Goal: Information Seeking & Learning: Learn about a topic

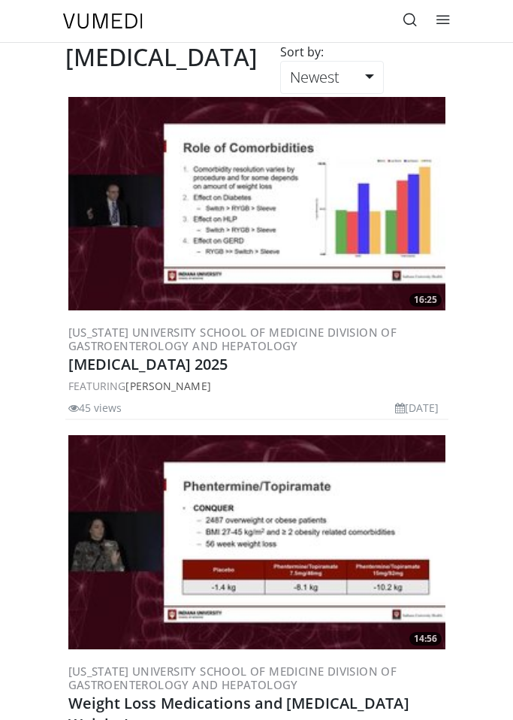
click at [414, 17] on icon at bounding box center [410, 19] width 15 height 15
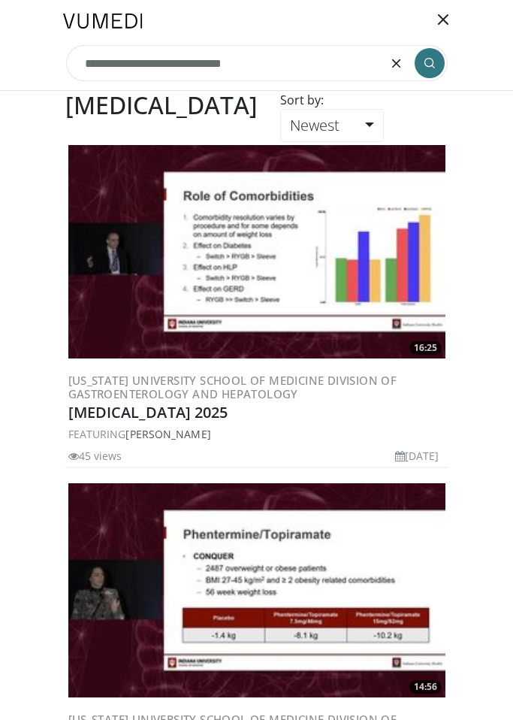
type input "**********"
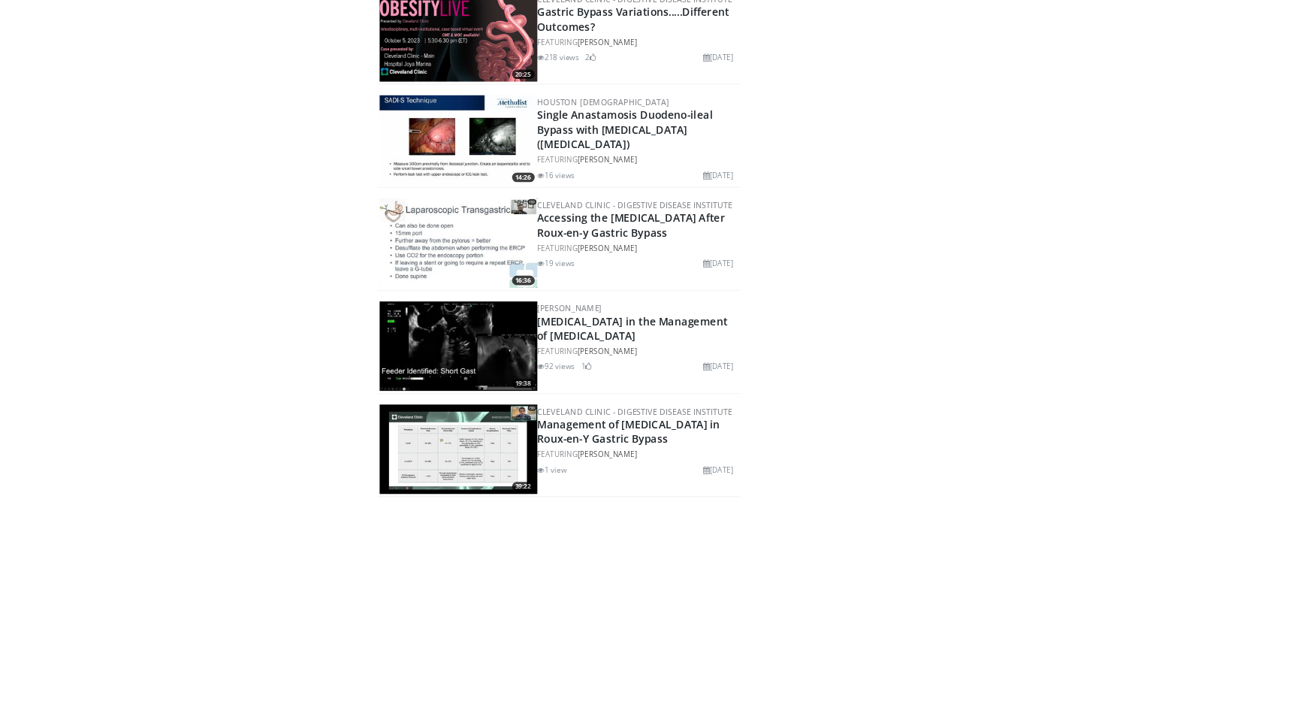
scroll to position [446, 0]
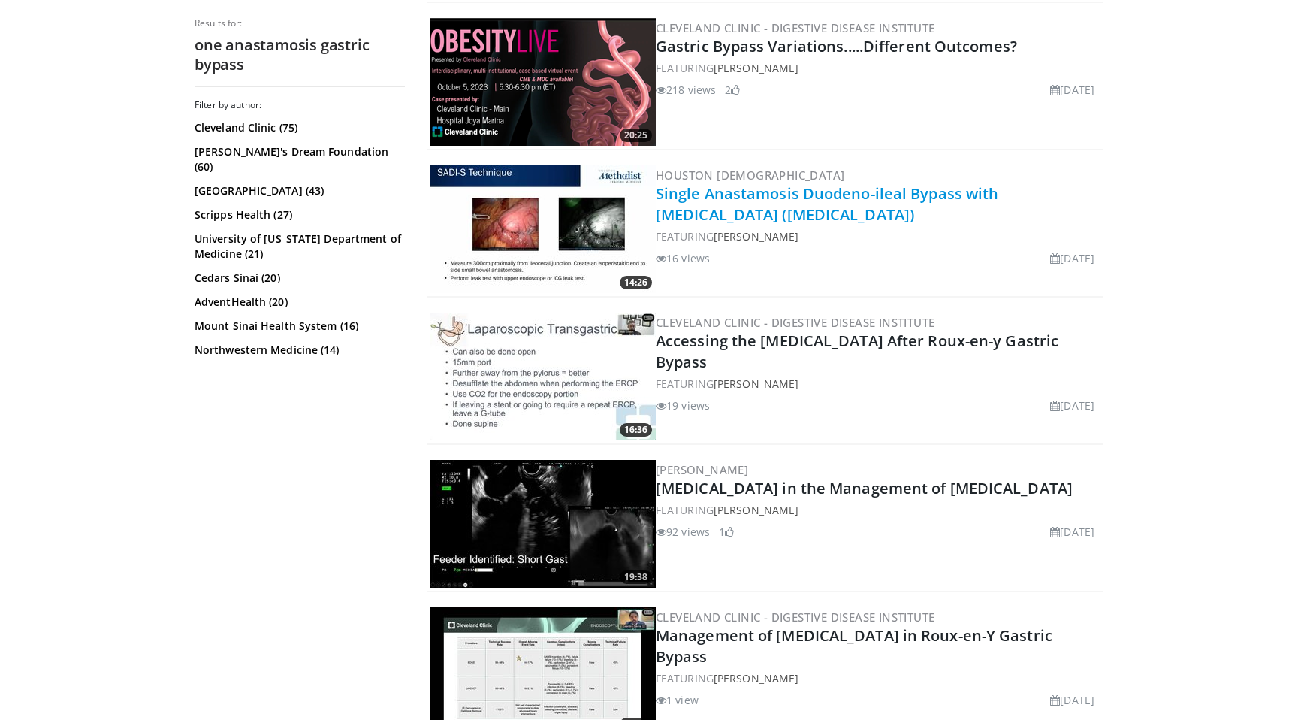
click at [512, 201] on link "Single Anastamosis Duodeno-ileal Bypass with Sleeve Gastrectomy (SADI-S)" at bounding box center [827, 203] width 343 height 41
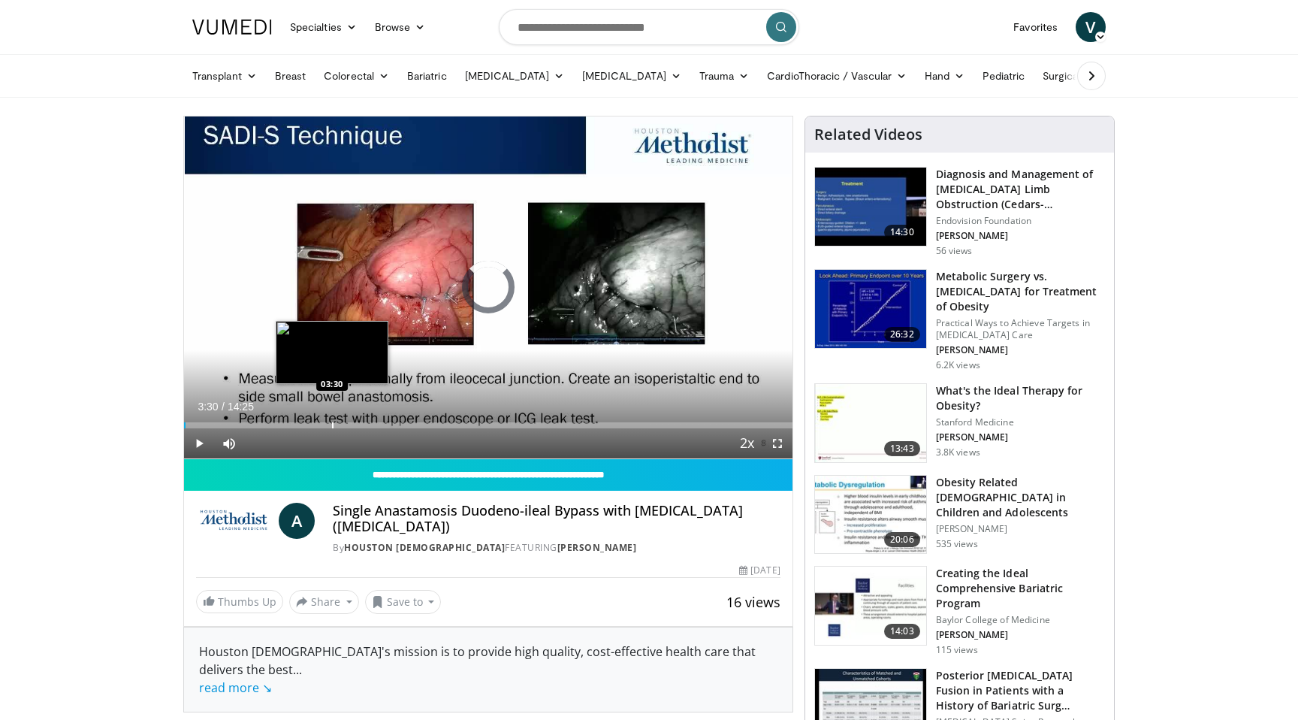
click at [332, 424] on div "Progress Bar" at bounding box center [333, 425] width 2 height 6
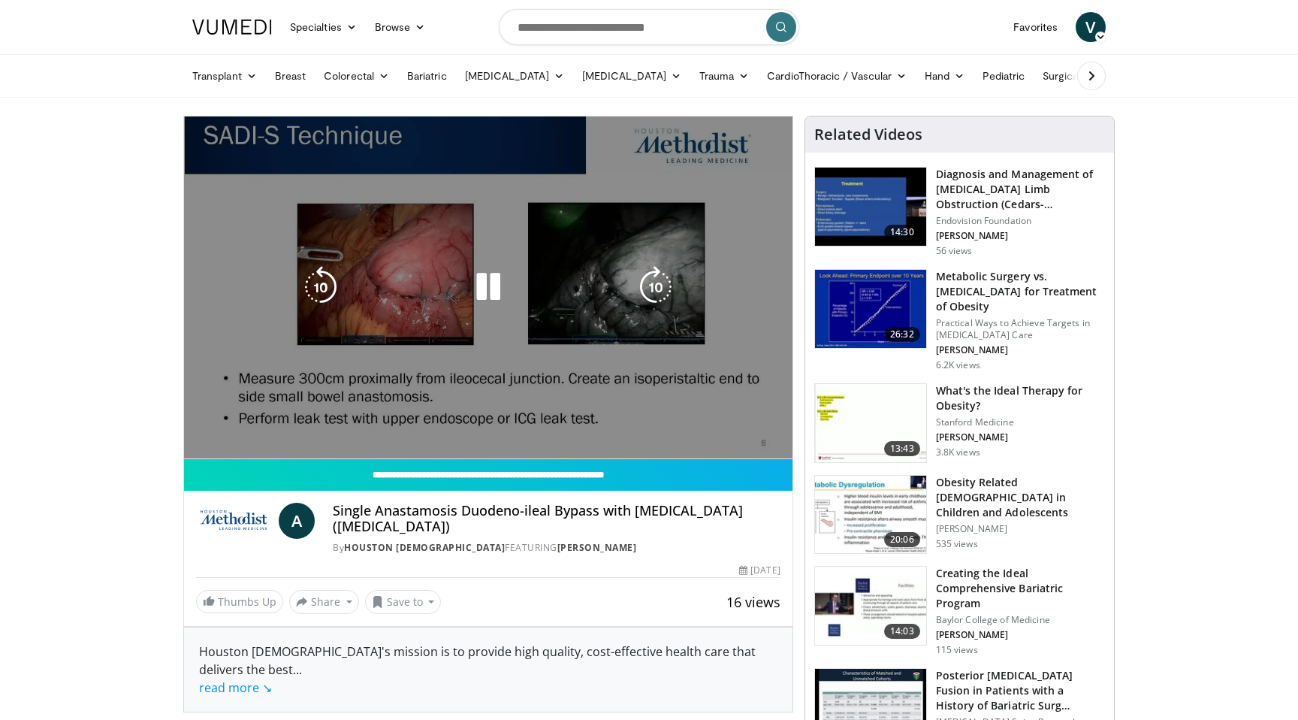
click at [506, 425] on div "10 seconds Tap to unmute" at bounding box center [488, 287] width 609 height 342
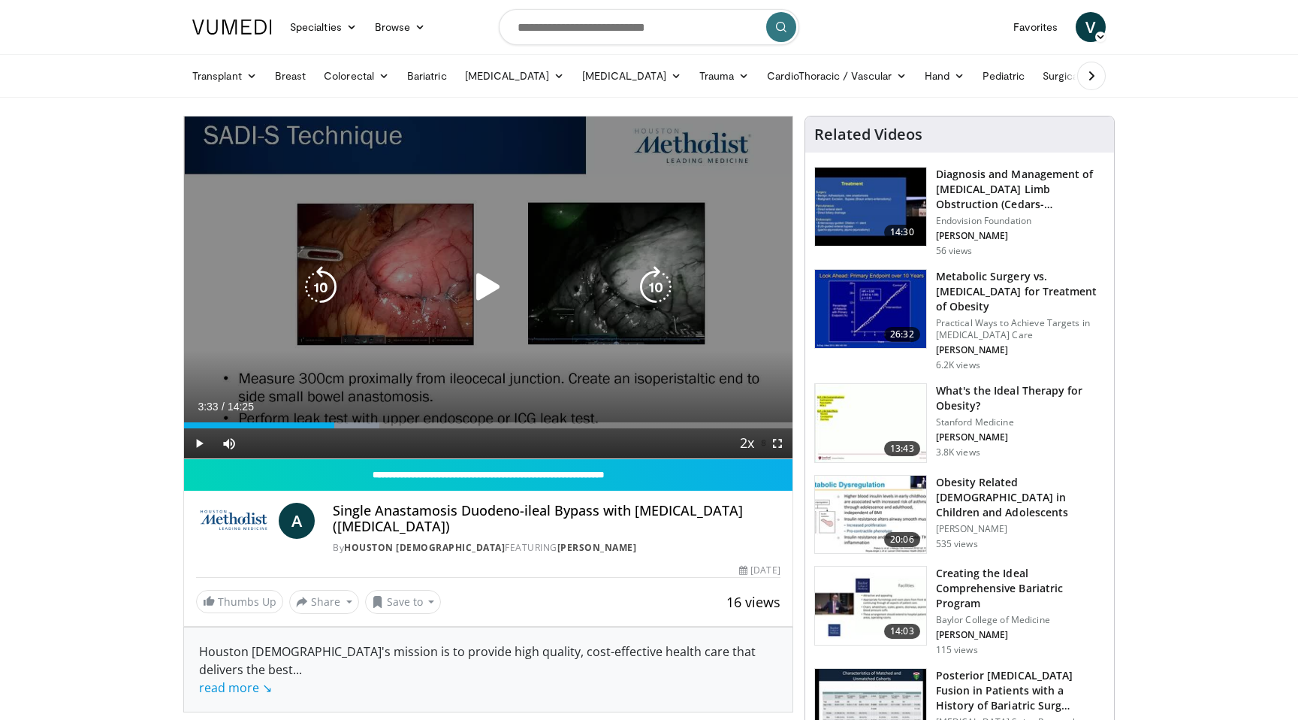
click at [0, 0] on div "Progress Bar" at bounding box center [0, 0] width 0 height 0
click at [467, 275] on icon "Video Player" at bounding box center [488, 287] width 42 height 42
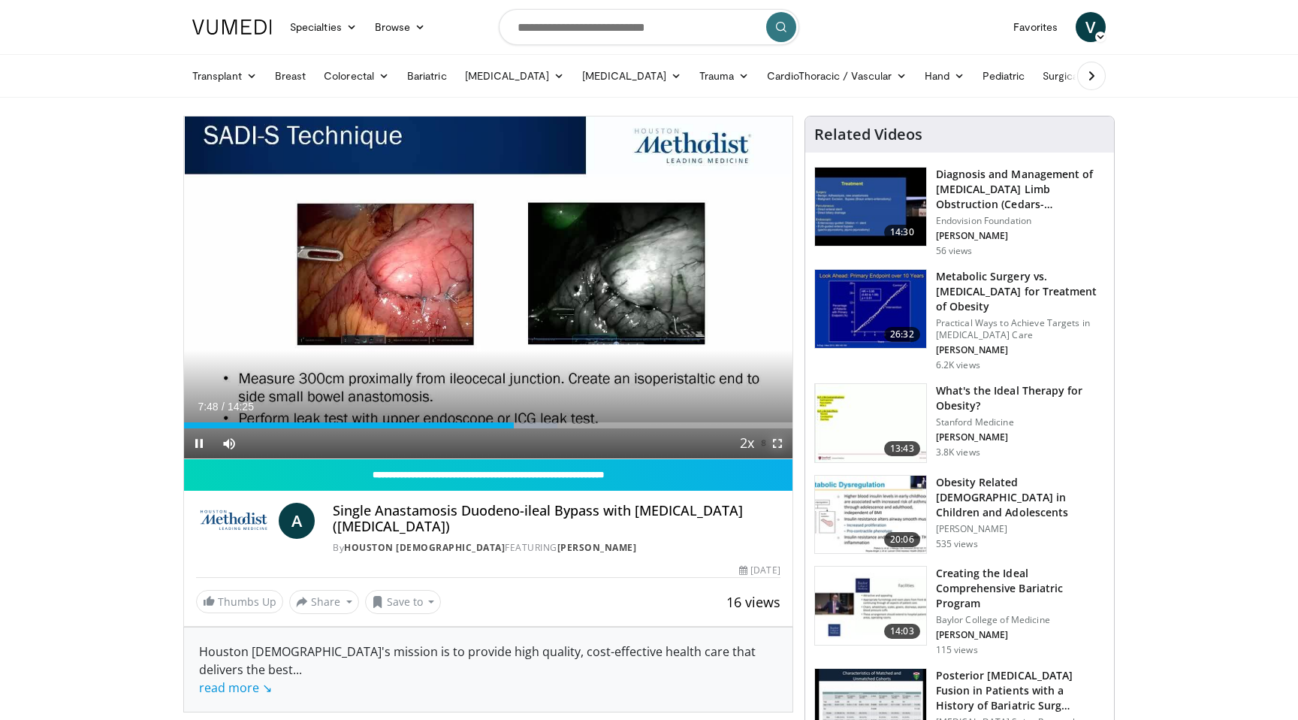
click at [774, 447] on span "Video Player" at bounding box center [778, 443] width 30 height 30
